Goal: Navigation & Orientation: Understand site structure

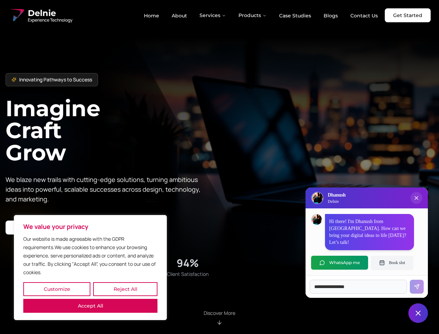
click at [57, 289] on button "Customize" at bounding box center [56, 289] width 67 height 14
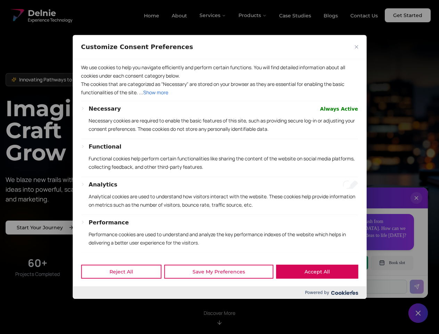
click at [125, 289] on div at bounding box center [219, 167] width 439 height 334
click at [90, 80] on p "We use cookies to help you navigate efficiently and perform certain functions. …" at bounding box center [219, 71] width 277 height 17
click at [219, 167] on div "Functional Functional cookies help perform certain functionalities like sharing…" at bounding box center [224, 160] width 270 height 34
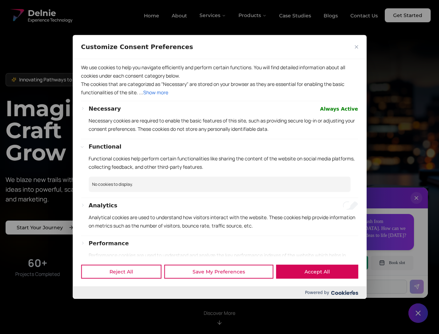
click at [213, 15] on div at bounding box center [219, 167] width 439 height 334
click at [253, 15] on div at bounding box center [219, 167] width 439 height 334
click at [417, 205] on div at bounding box center [219, 167] width 439 height 334
click at [340, 263] on div "Reject All Save My Preferences Accept All" at bounding box center [220, 272] width 294 height 30
click at [392, 263] on div at bounding box center [219, 167] width 439 height 334
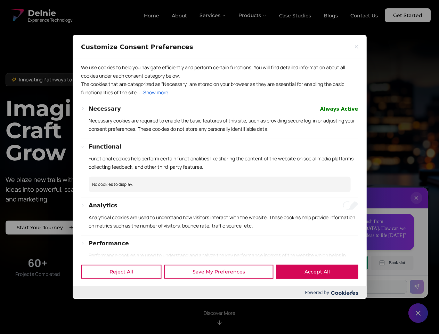
click at [418, 313] on div at bounding box center [219, 167] width 439 height 334
